Goal: Check status: Check status

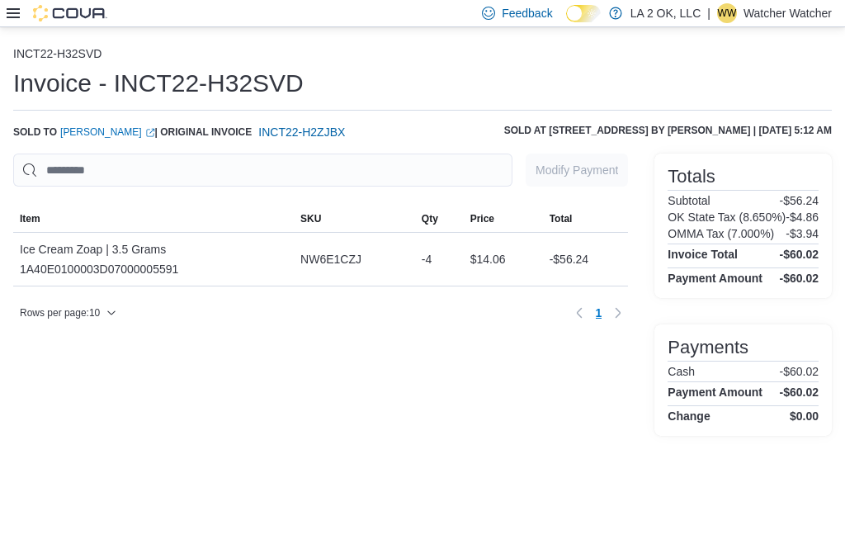
click at [345, 132] on span "INCT22-H2ZJBX" at bounding box center [301, 132] width 87 height 17
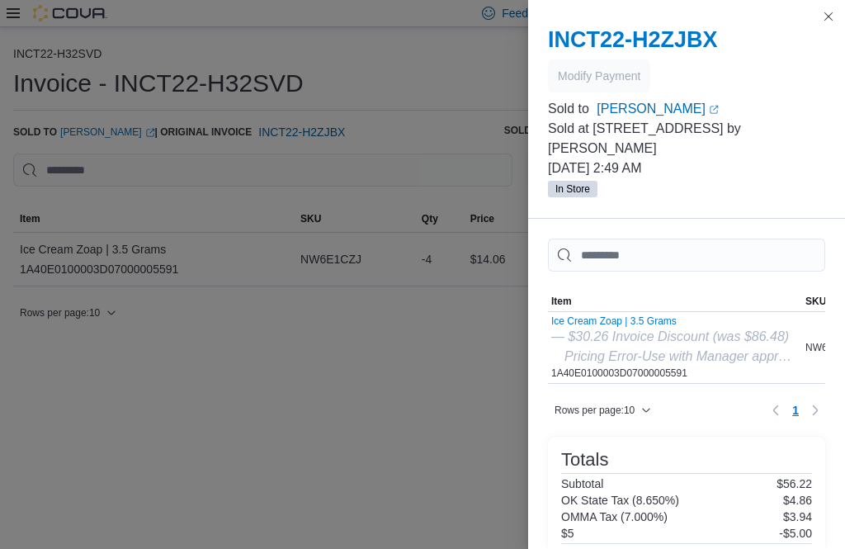
click at [832, 21] on button "Close this dialog" at bounding box center [829, 17] width 20 height 20
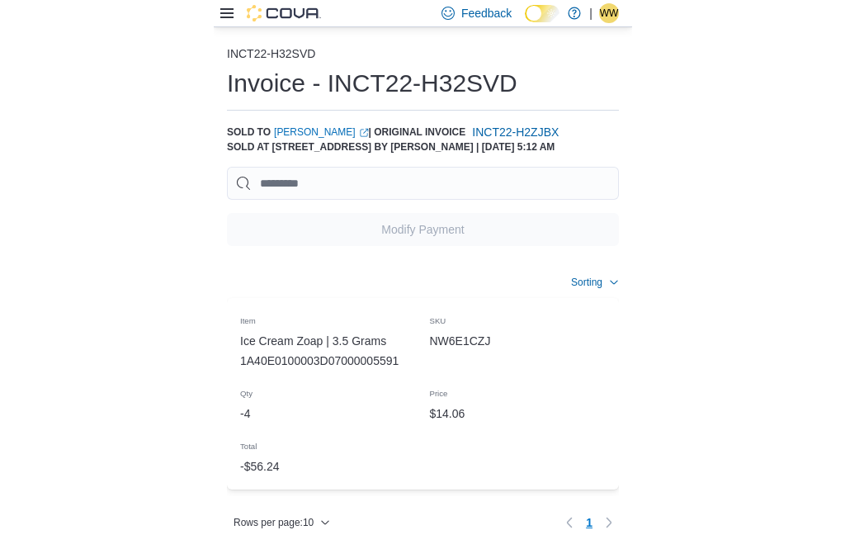
scroll to position [53, 0]
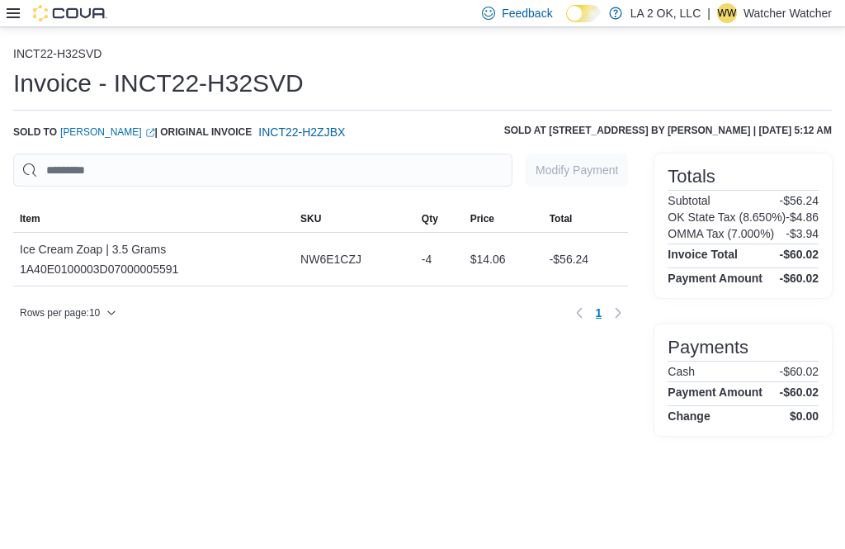
click at [345, 134] on span "INCT22-H2ZJBX" at bounding box center [301, 132] width 87 height 17
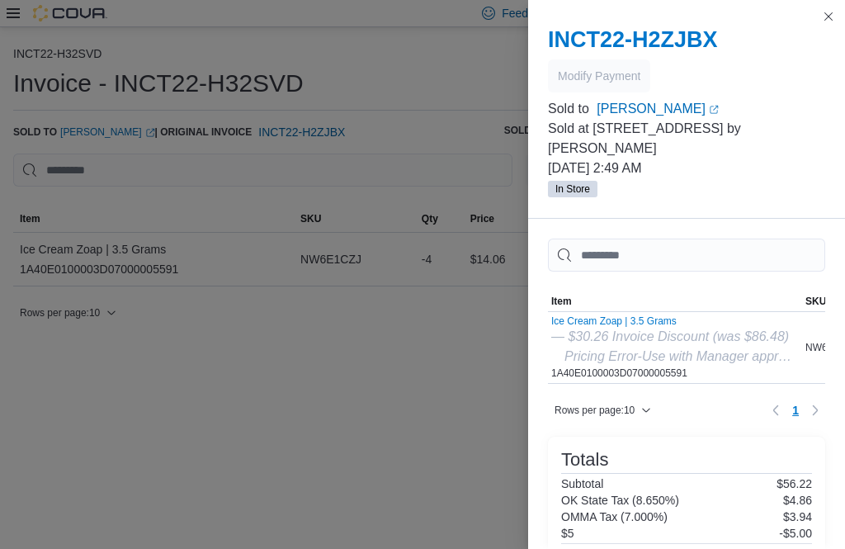
click at [682, 106] on link "Leron Leon Kinchion (opens in a new tab or window)" at bounding box center [711, 109] width 229 height 20
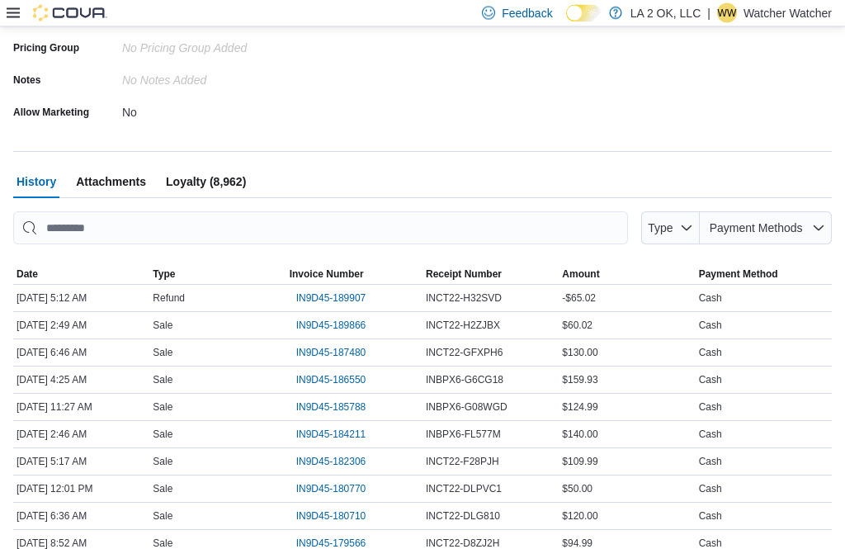
scroll to position [415, 0]
click at [346, 300] on span "IN9D45-189907" at bounding box center [331, 298] width 70 height 13
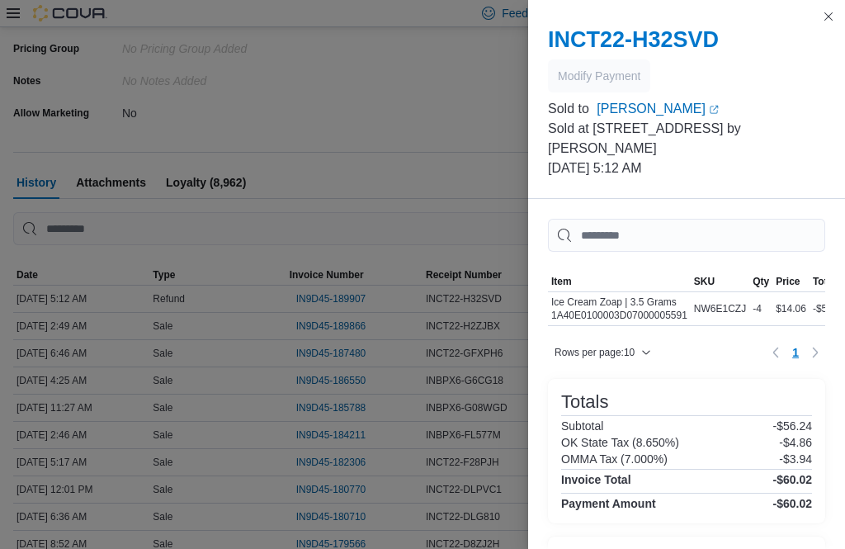
scroll to position [47, 0]
